Goal: Information Seeking & Learning: Check status

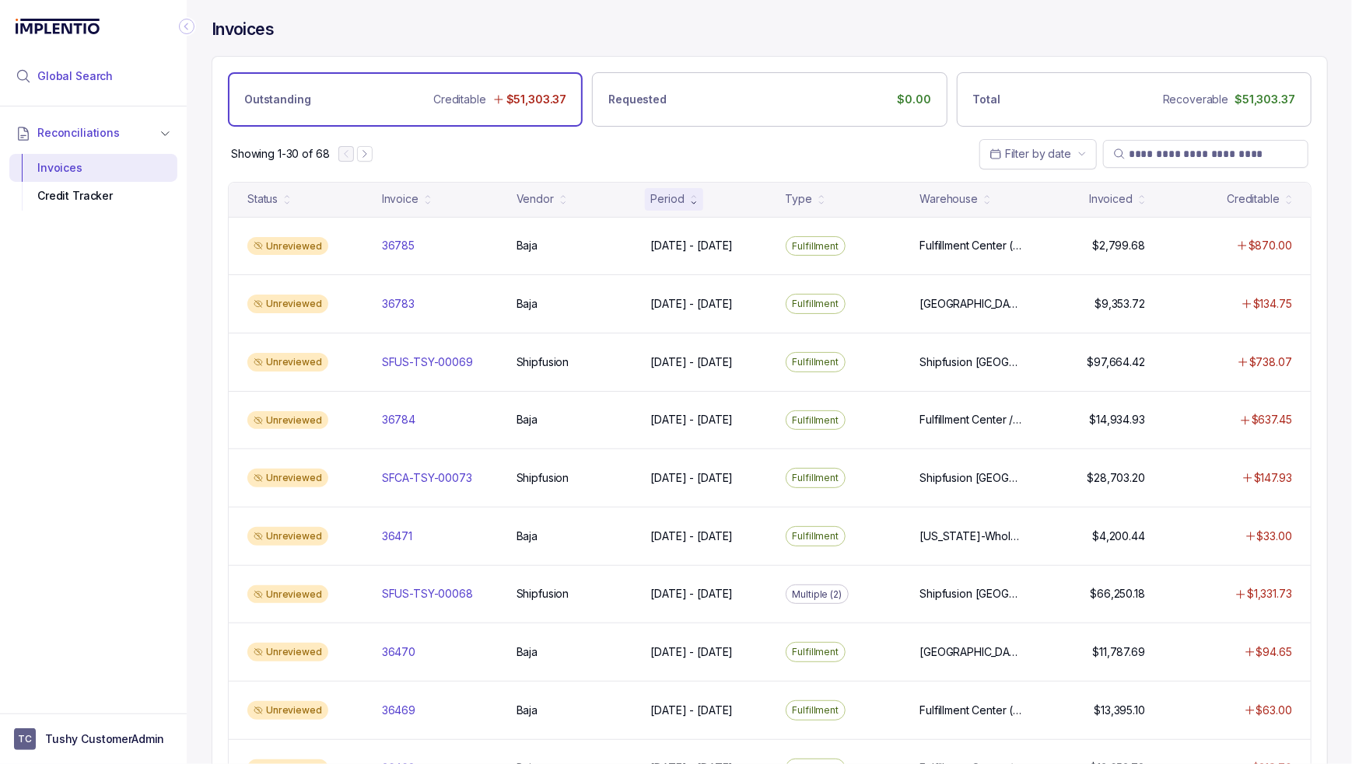
click at [145, 78] on li "Global Search" at bounding box center [93, 76] width 168 height 34
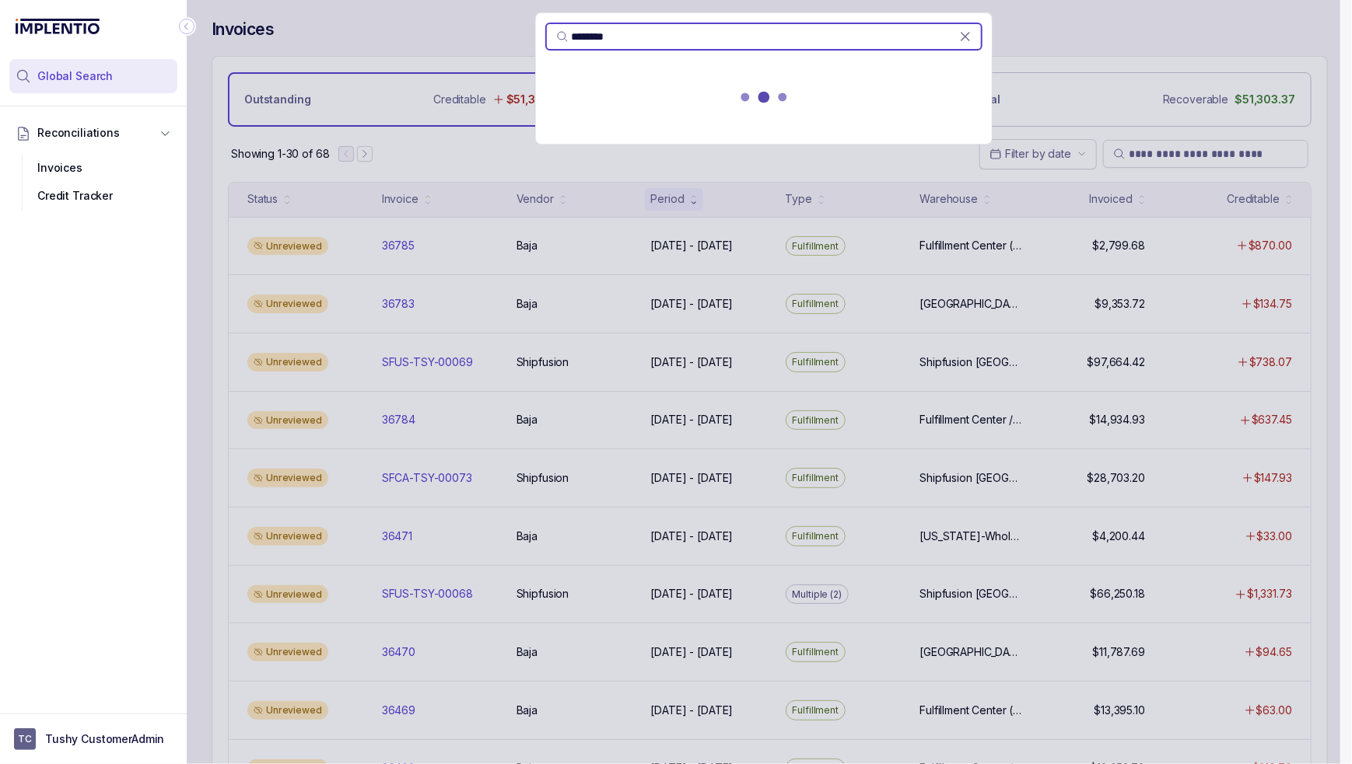
type input "********"
click at [625, 109] on div at bounding box center [764, 100] width 456 height 68
click at [628, 112] on p "[DATE] - [DATE]" at bounding box center [763, 113] width 418 height 16
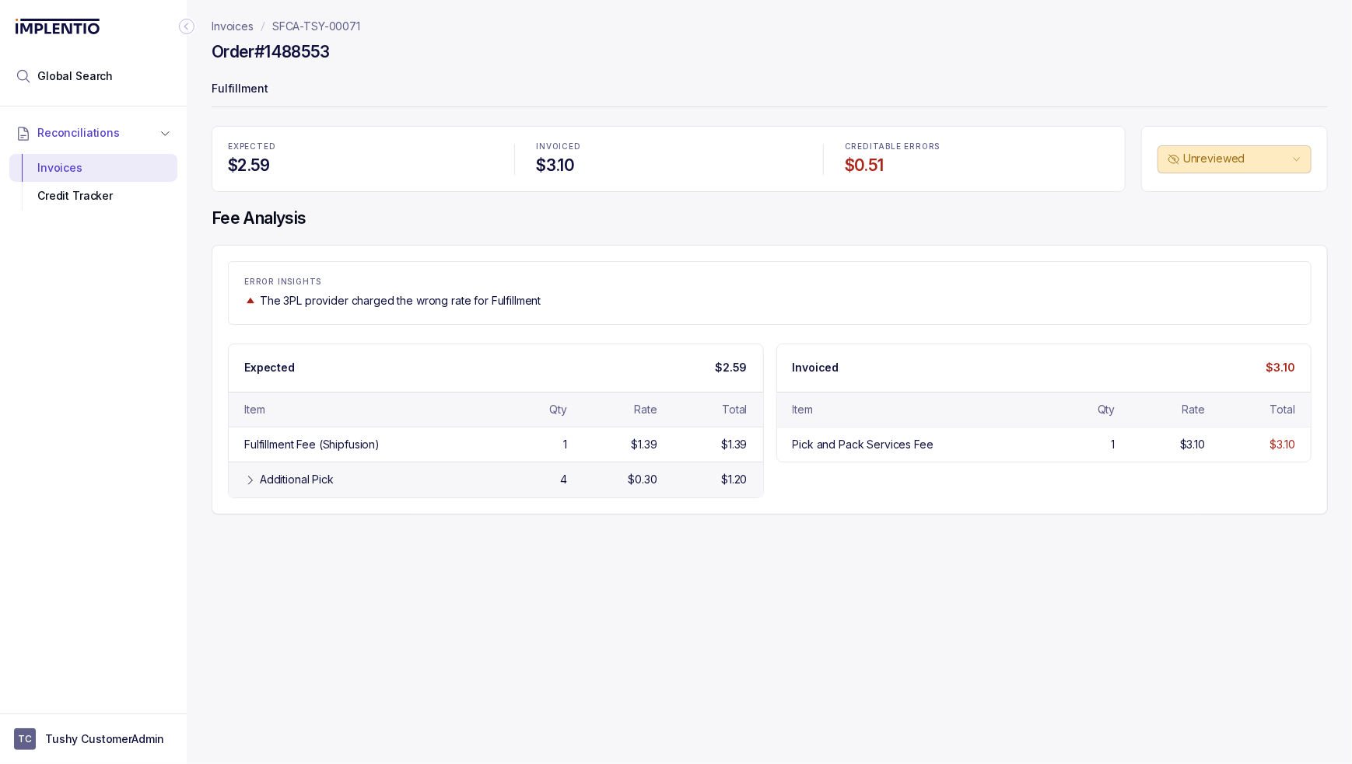
click at [332, 481] on div "Additional Pick" at bounding box center [297, 480] width 74 height 16
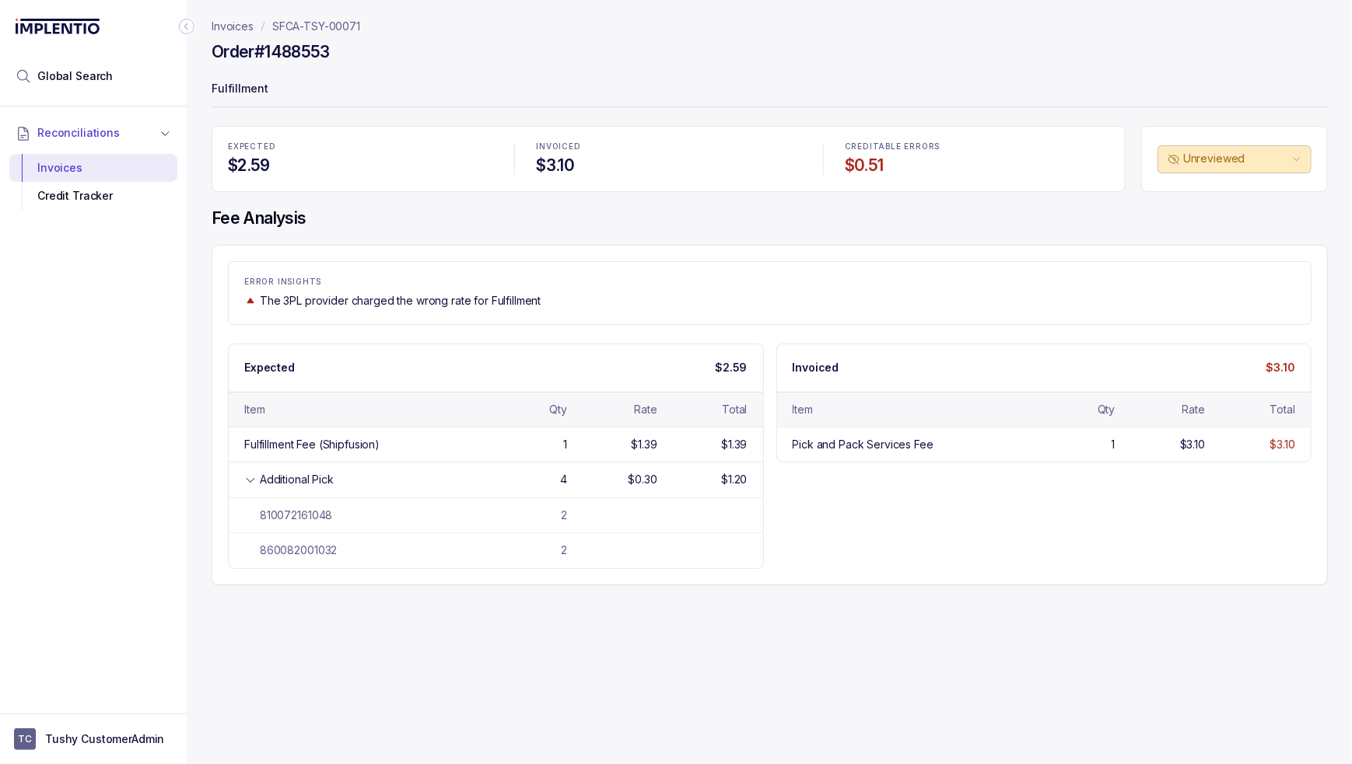
click at [703, 334] on div "ERROR INSIGHTS The 3PL provider charged the wrong rate for Fulfillment Expected…" at bounding box center [770, 415] width 1116 height 341
click at [498, 295] on p "The 3PL provider charged the wrong rate for Fulfillment" at bounding box center [400, 301] width 281 height 16
click at [124, 76] on li "Global Search" at bounding box center [93, 76] width 168 height 34
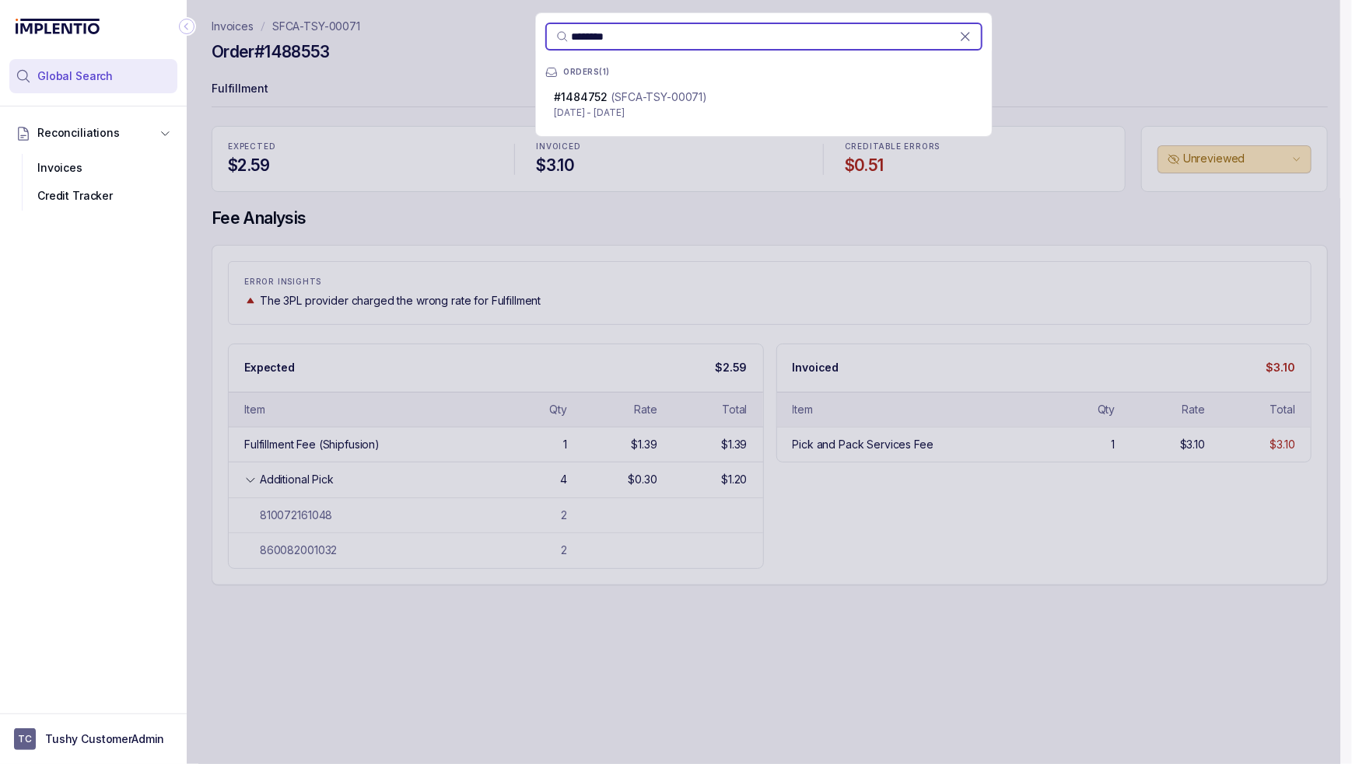
type input "********"
click at [669, 112] on p "[DATE] - [DATE]" at bounding box center [763, 113] width 418 height 16
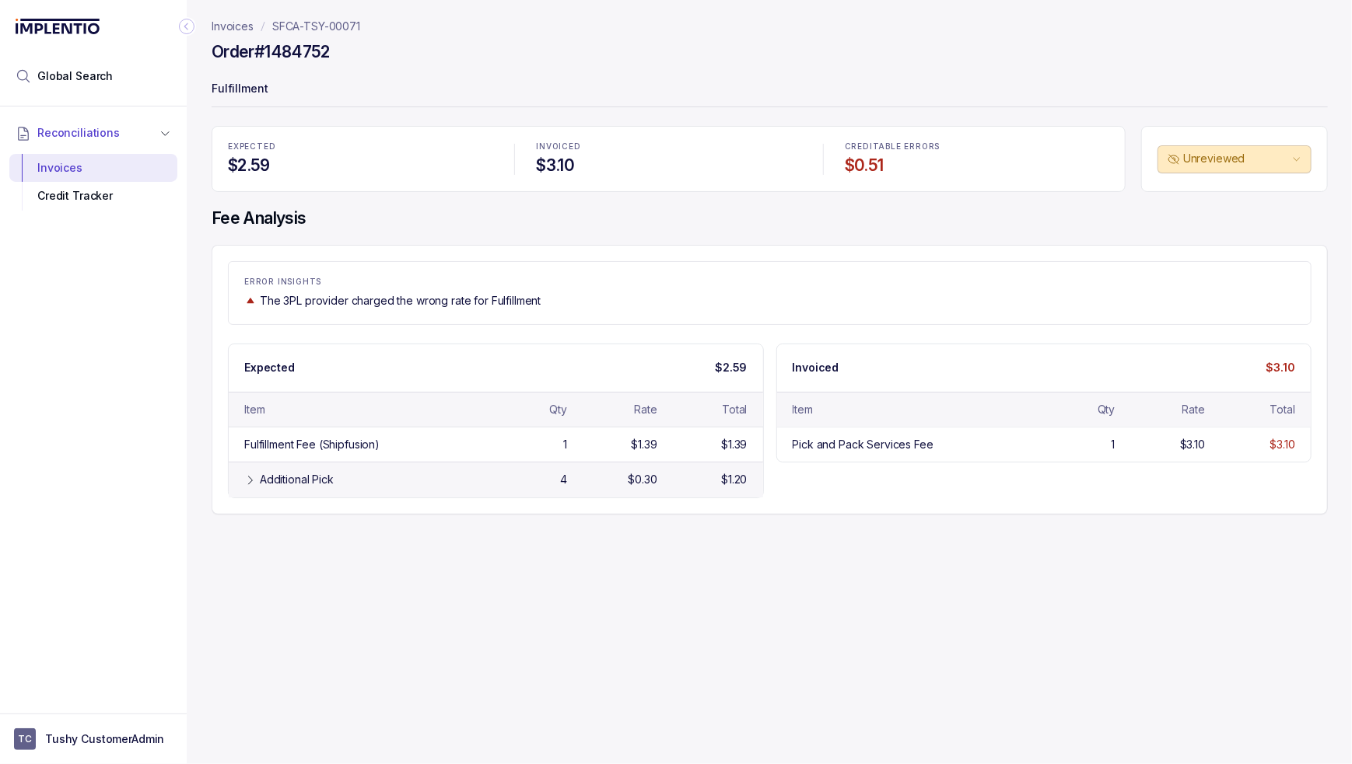
click at [348, 478] on div "Additional Pick" at bounding box center [368, 480] width 217 height 16
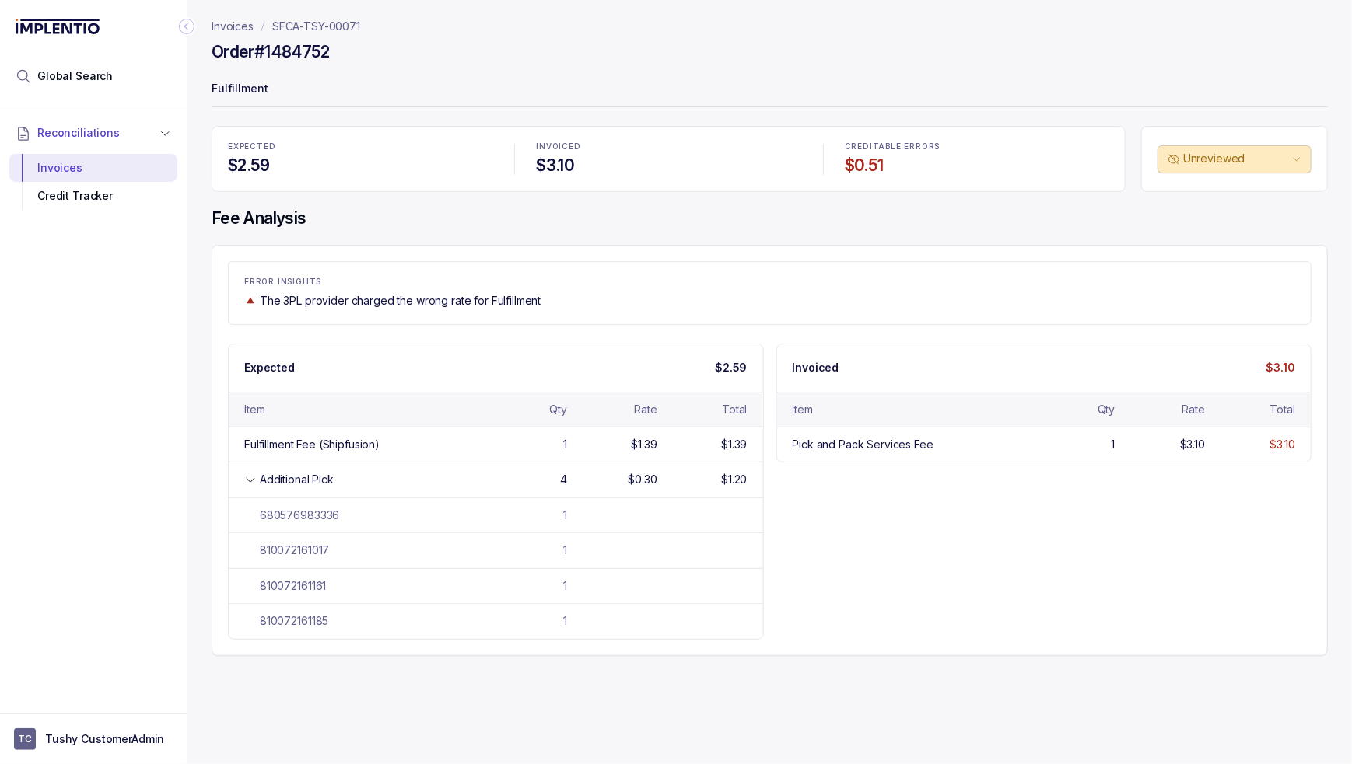
click at [673, 708] on div "Invoices SFCA-TSY-00071 Order #1484752 Fulfillment EXPECTED $2.59 INVOICED $3.1…" at bounding box center [763, 382] width 1153 height 764
drag, startPoint x: 68, startPoint y: 44, endPoint x: 67, endPoint y: 74, distance: 29.6
click at [68, 51] on div at bounding box center [93, 29] width 168 height 59
click at [66, 75] on span "Global Search" at bounding box center [74, 76] width 75 height 16
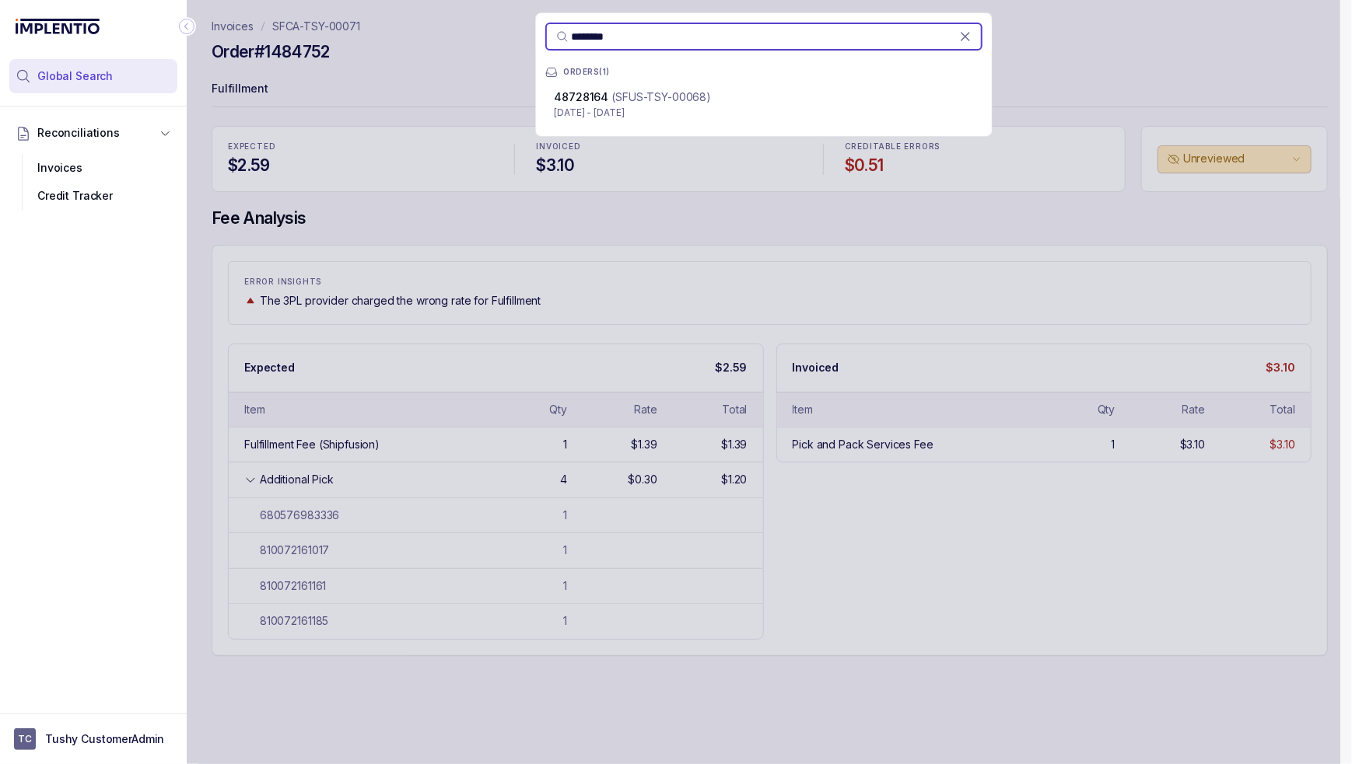
type input "********"
click at [666, 96] on p "(SFUS-TSY-00068)" at bounding box center [661, 97] width 100 height 16
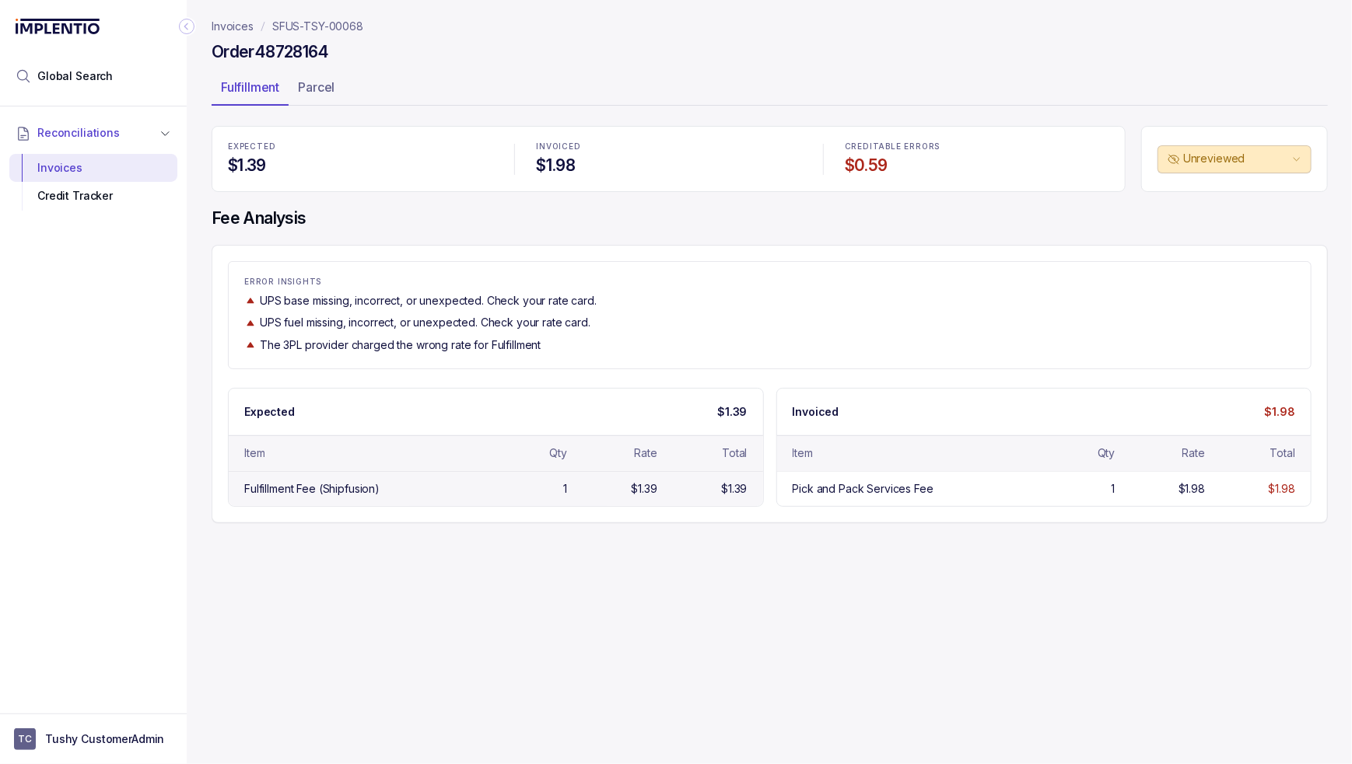
click at [351, 493] on div "Fulfillment Fee (Shipfusion)" at bounding box center [311, 489] width 135 height 16
drag, startPoint x: 383, startPoint y: 554, endPoint x: 421, endPoint y: 557, distance: 38.2
click at [383, 554] on div "Invoices SFUS-TSY-00068 Order 48728164 Fulfillment Parcel EXPECTED $1.39 INVOIC…" at bounding box center [763, 382] width 1153 height 764
drag, startPoint x: 96, startPoint y: 71, endPoint x: 185, endPoint y: 53, distance: 90.4
click at [96, 71] on span "Global Search" at bounding box center [74, 76] width 75 height 16
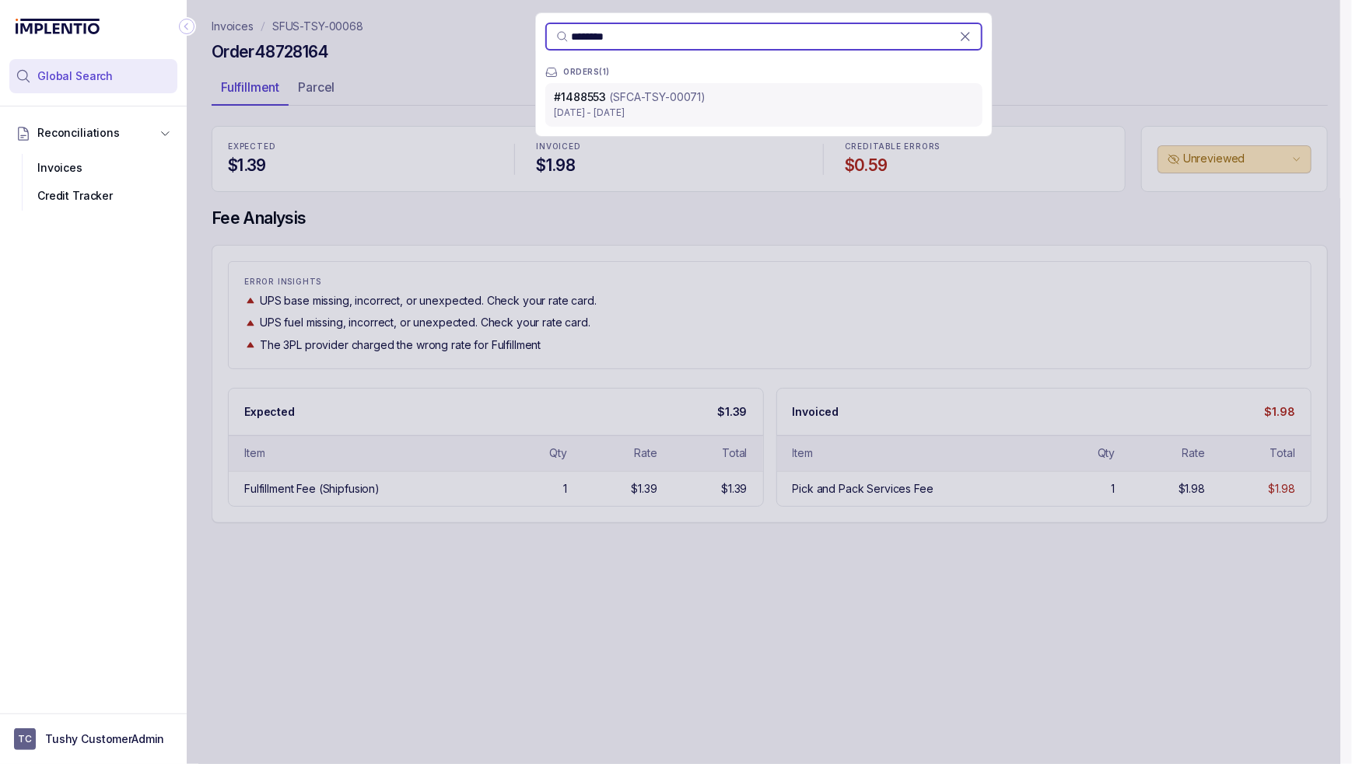
type input "********"
click at [635, 108] on p "[DATE] - [DATE]" at bounding box center [763, 113] width 418 height 16
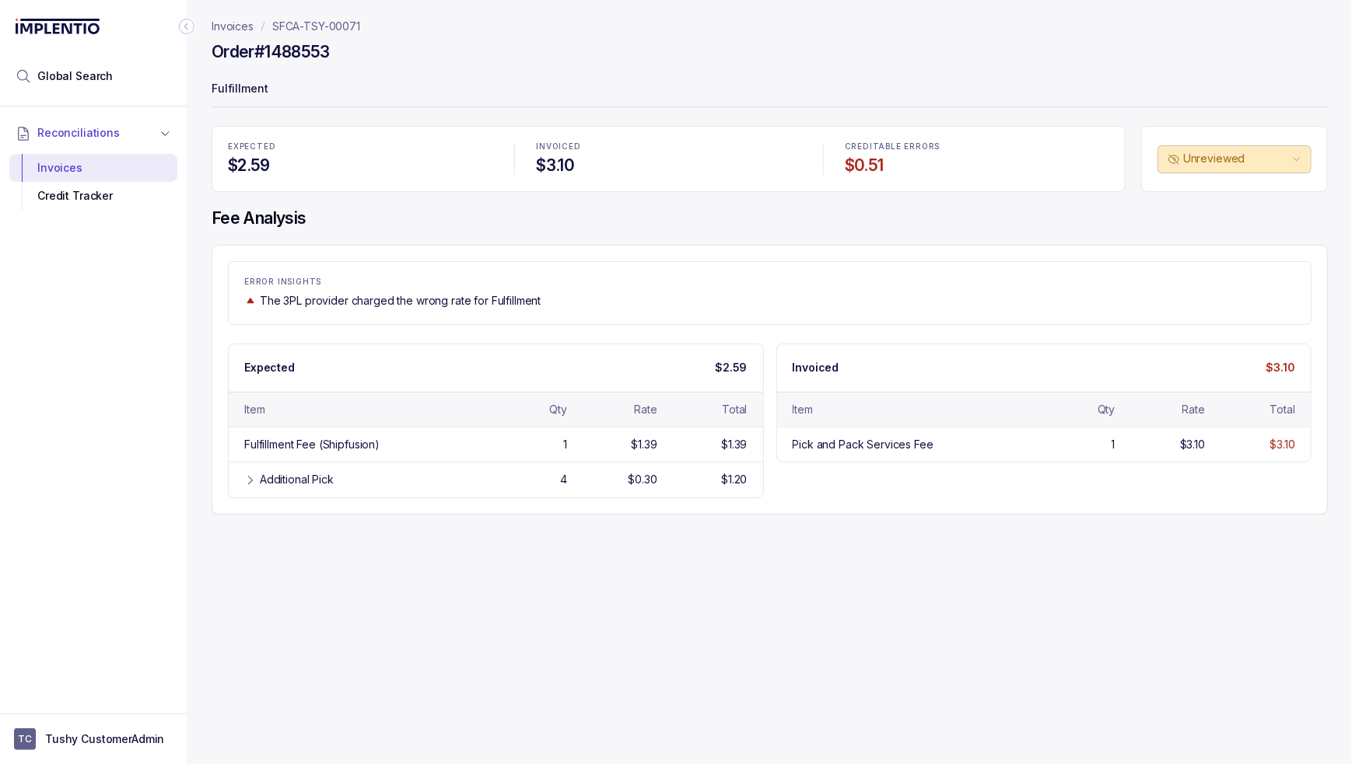
click at [427, 558] on div "Invoices SFCA-TSY-00071 Order #1488553 Fulfillment EXPECTED $2.59 INVOICED $3.1…" at bounding box center [763, 382] width 1153 height 764
click at [333, 477] on div "Additional Pick" at bounding box center [297, 480] width 74 height 16
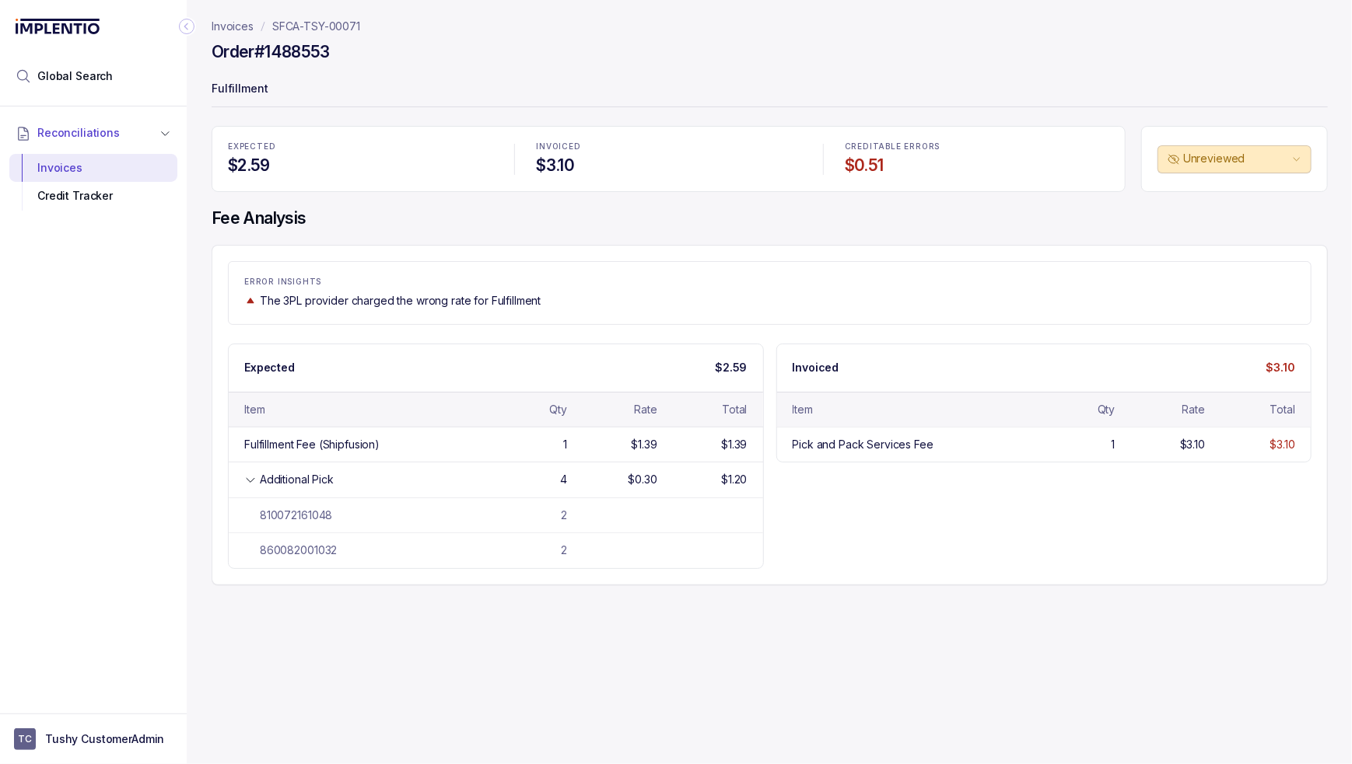
click at [423, 173] on div "EXPECTED $2.59" at bounding box center [360, 159] width 283 height 52
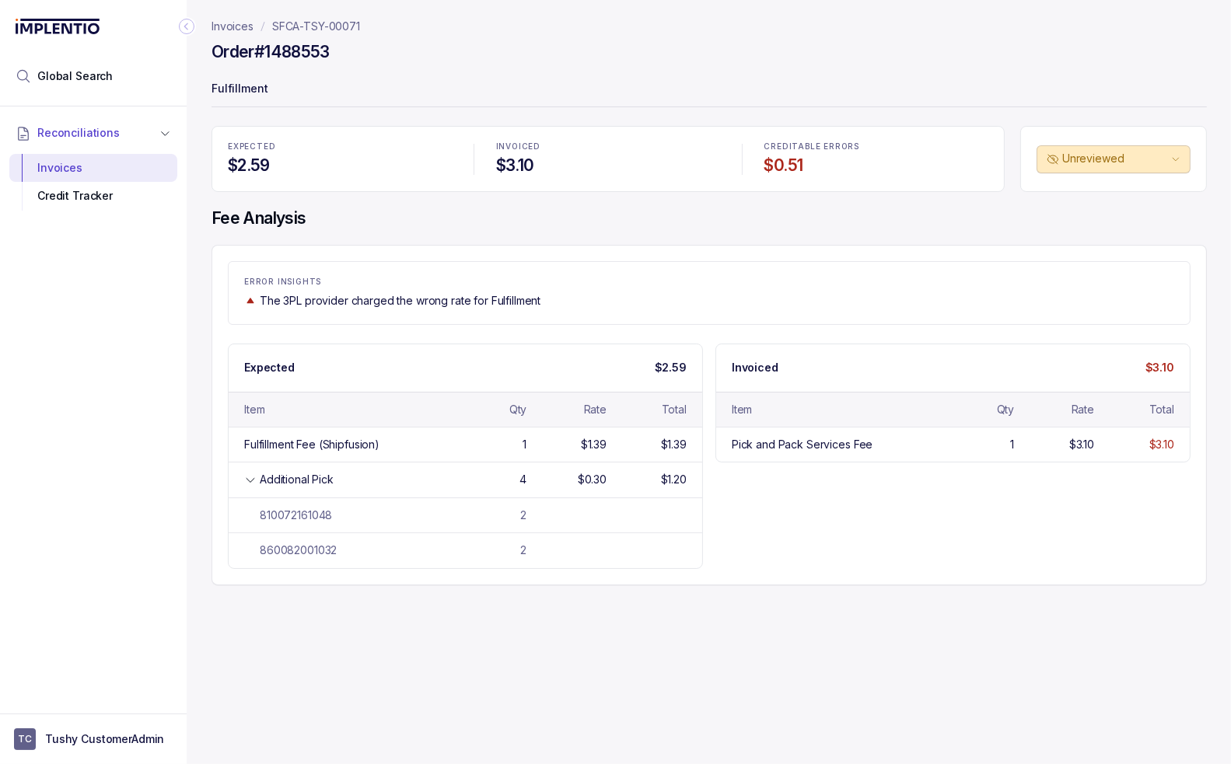
click at [398, 65] on div "Order #1488553" at bounding box center [709, 54] width 995 height 28
